Goal: Find specific page/section

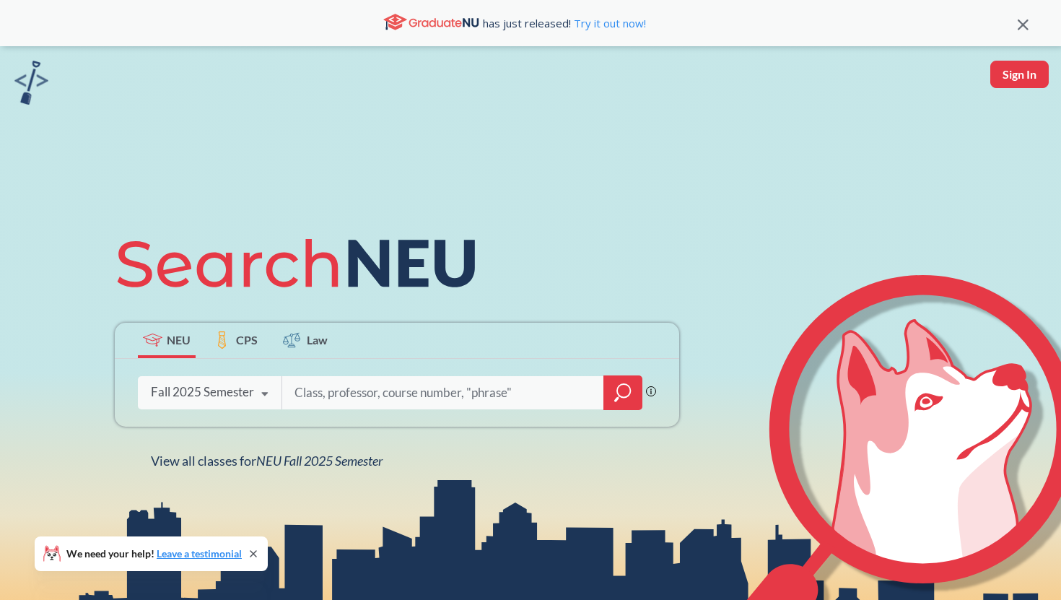
click at [1032, 73] on button "Sign In" at bounding box center [1019, 74] width 58 height 27
select select "US"
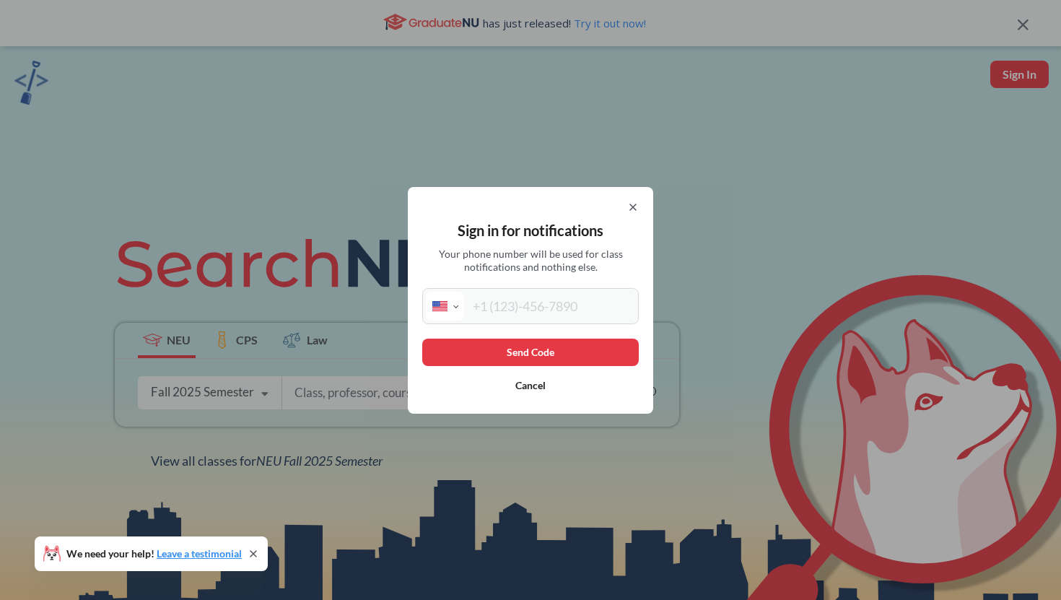
click at [530, 318] on input "tel" at bounding box center [549, 305] width 171 height 29
type input "[PHONE_NUMBER]"
click at [515, 347] on button "Send Code" at bounding box center [530, 351] width 216 height 27
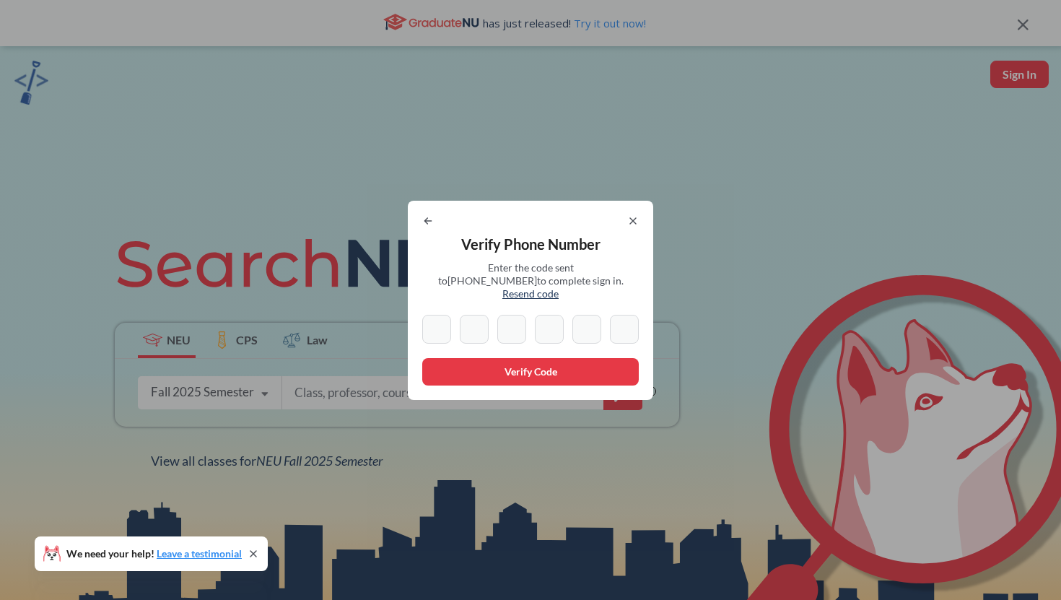
type input "4"
type input "6"
type input "9"
type input "6"
type input "5"
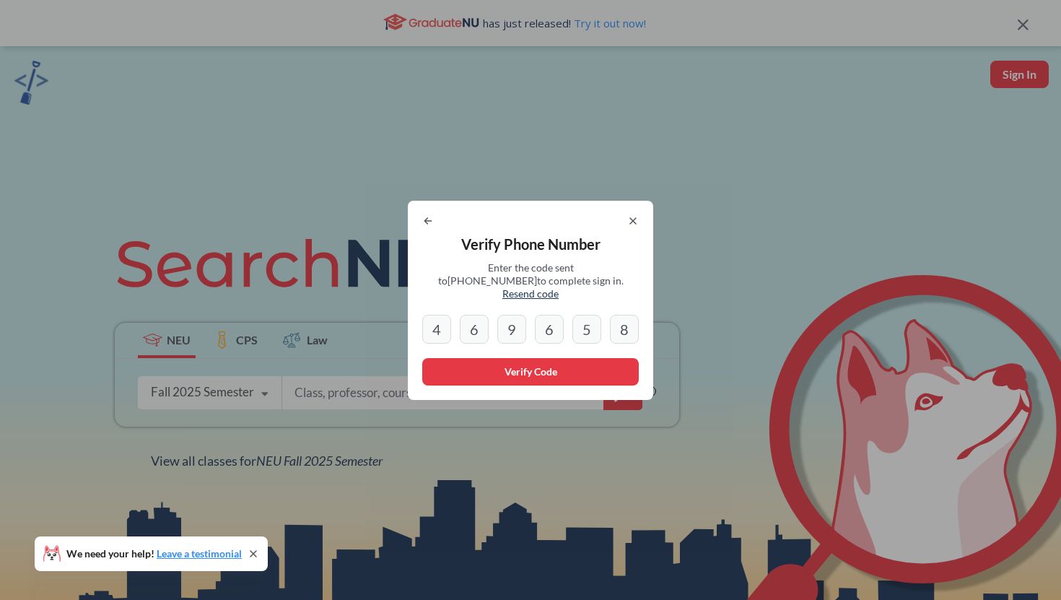
type input "8"
click at [448, 364] on button "Verify Code" at bounding box center [530, 371] width 216 height 27
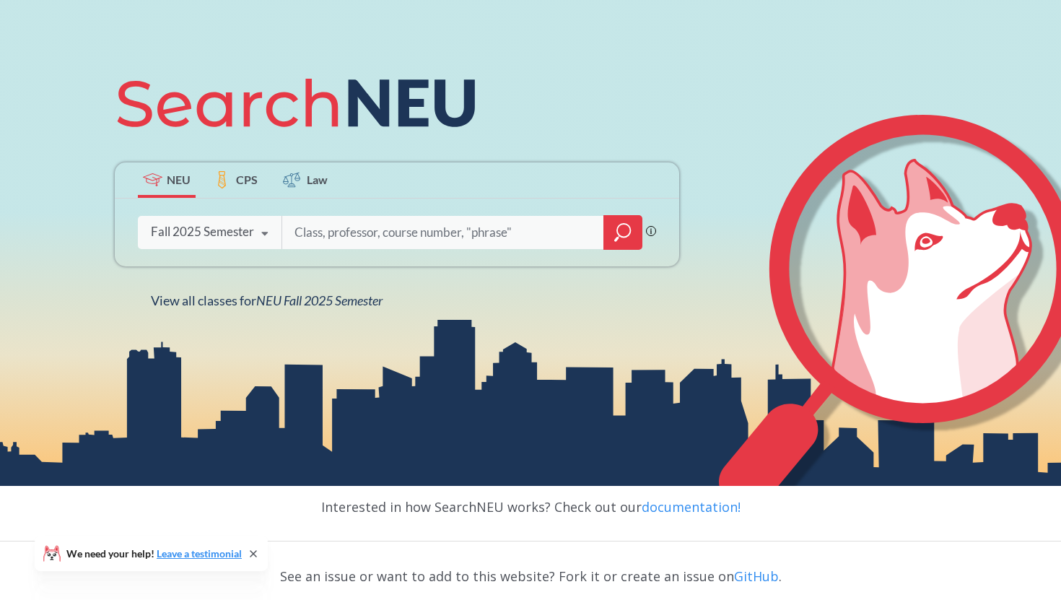
scroll to position [161, 0]
click at [252, 231] on icon at bounding box center [264, 233] width 27 height 40
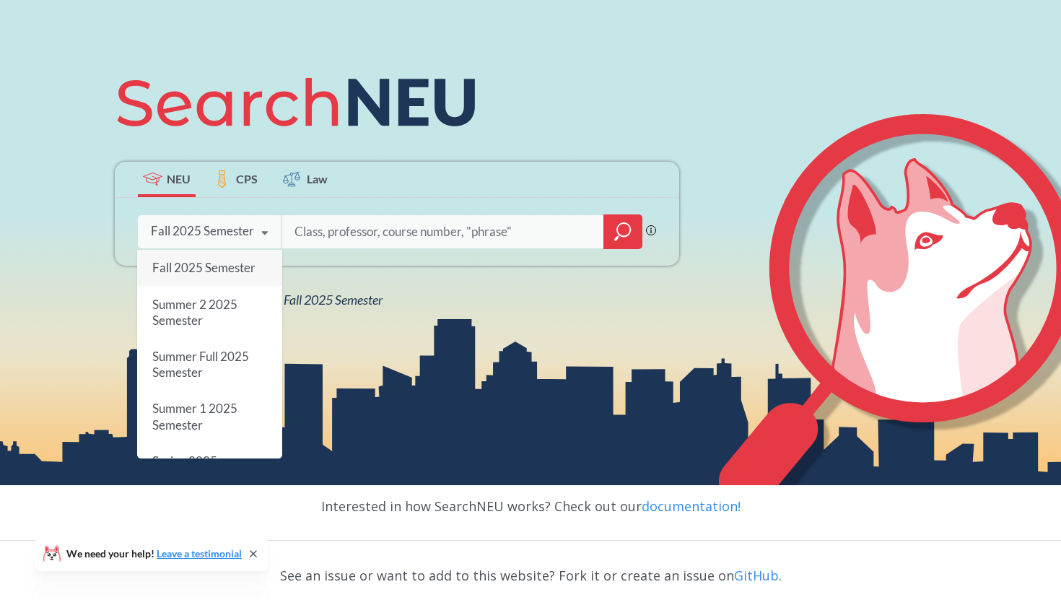
click at [252, 231] on icon at bounding box center [264, 233] width 27 height 40
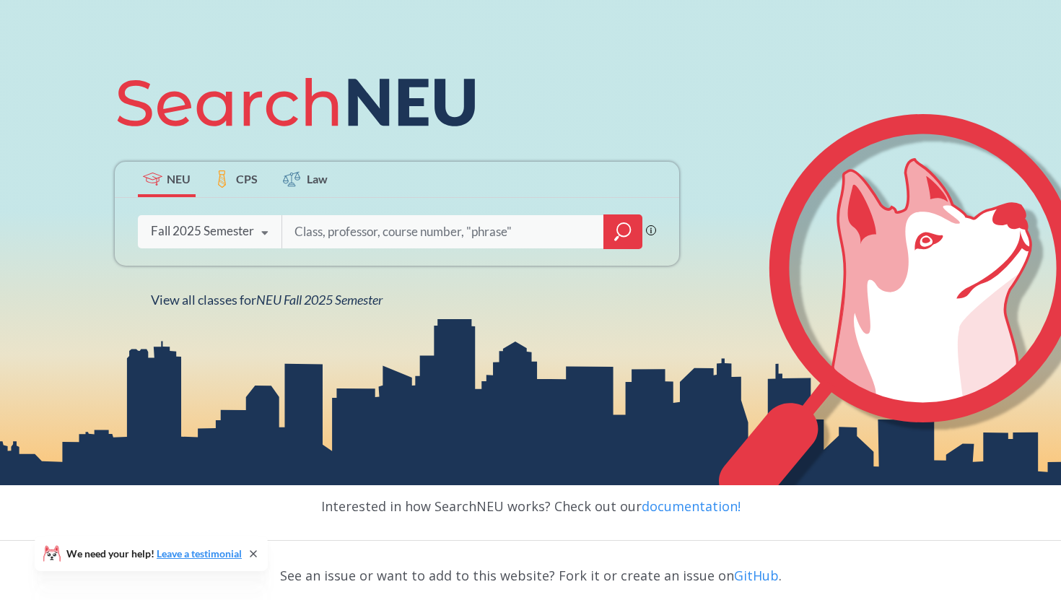
click at [357, 229] on input "search" at bounding box center [443, 231] width 300 height 30
type input "strt 4501"
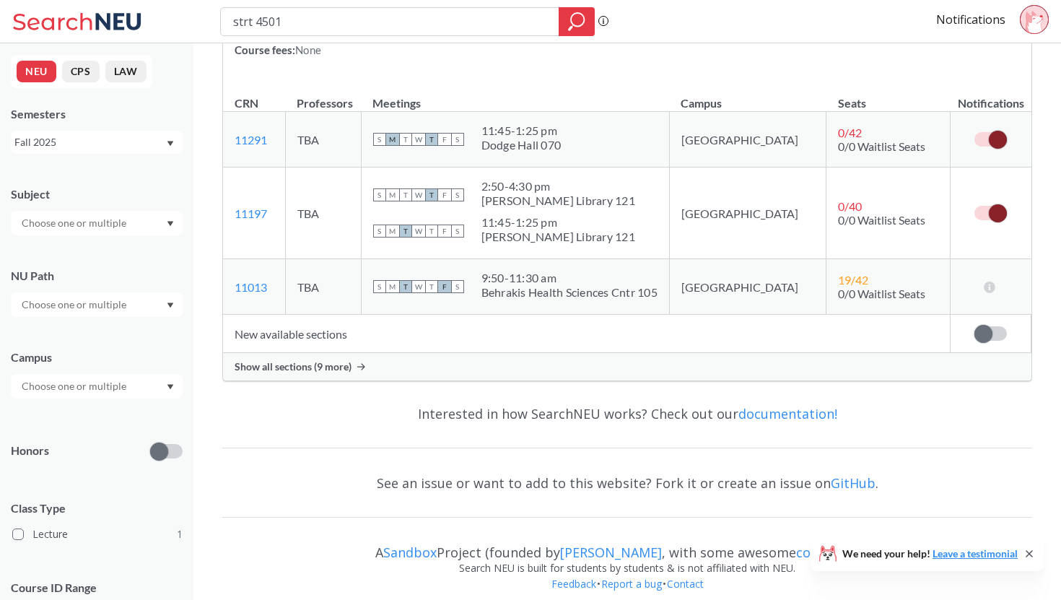
scroll to position [242, 0]
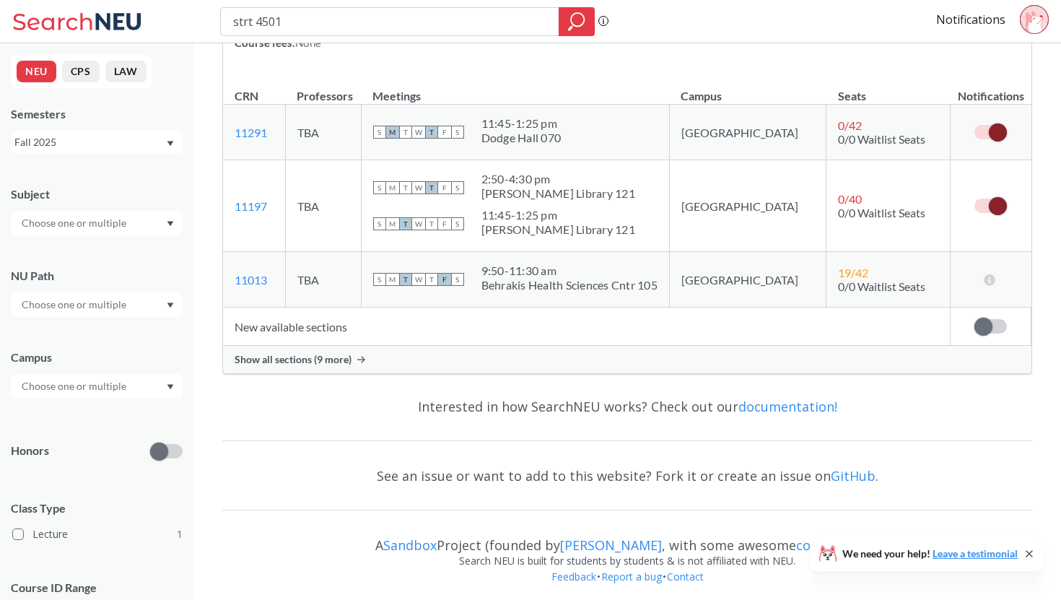
click at [545, 367] on div "Show all sections (9 more)" at bounding box center [627, 359] width 808 height 27
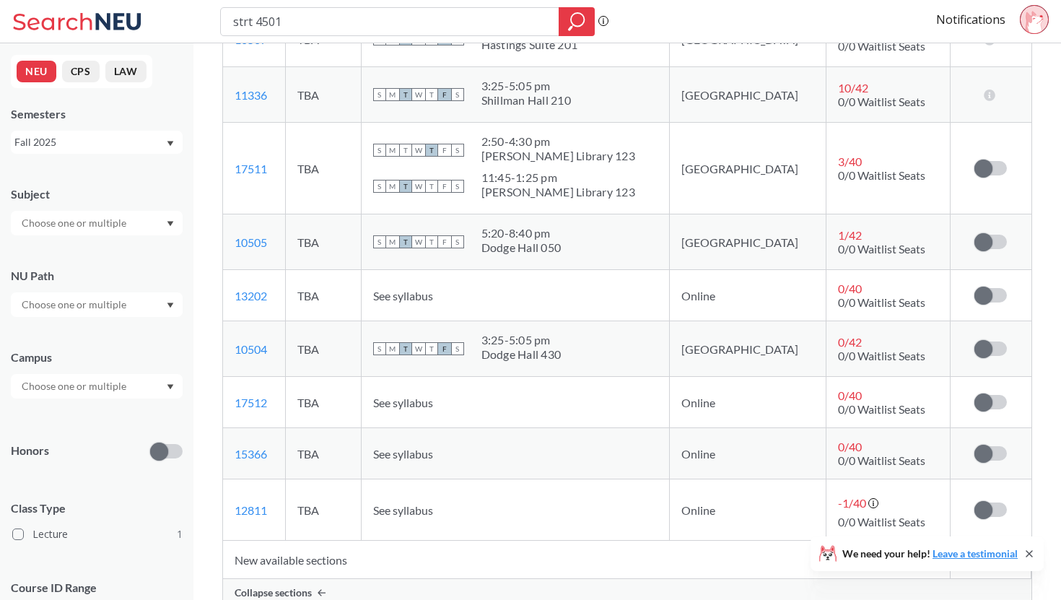
scroll to position [0, 0]
